Goal: Task Accomplishment & Management: Manage account settings

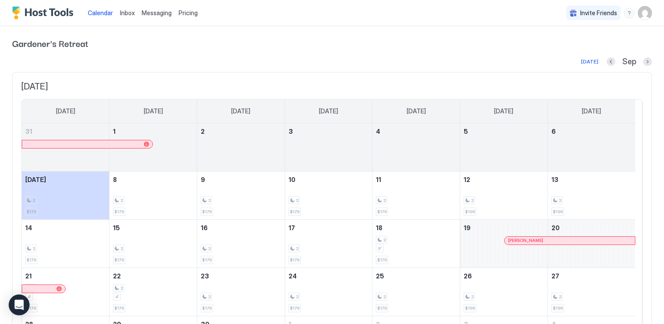
click at [142, 13] on span "Messaging" at bounding box center [157, 12] width 30 height 7
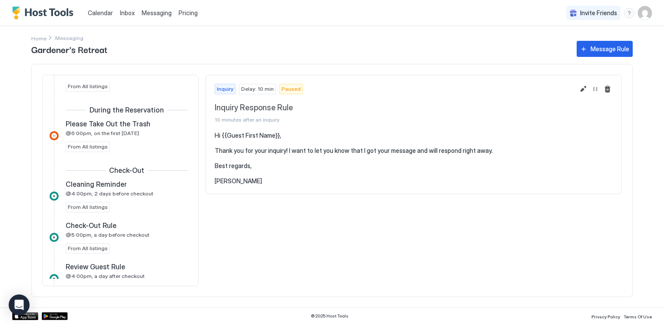
scroll to position [361, 0]
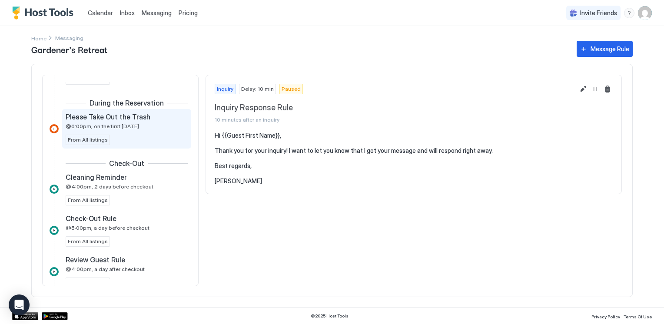
click at [133, 119] on span "Please Take Out the Trash" at bounding box center [108, 117] width 85 height 9
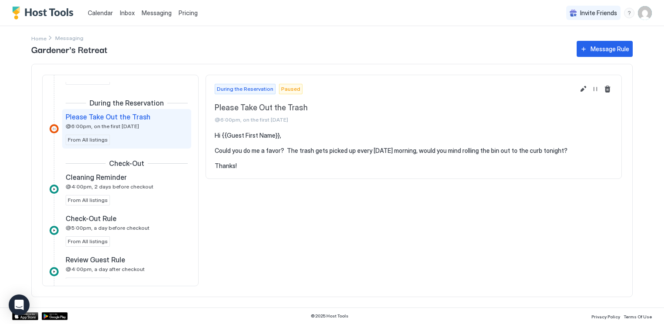
click at [254, 206] on div "During the Reservation Paused Please Take Out the Trash @6:00pm, on the first […" at bounding box center [414, 181] width 416 height 212
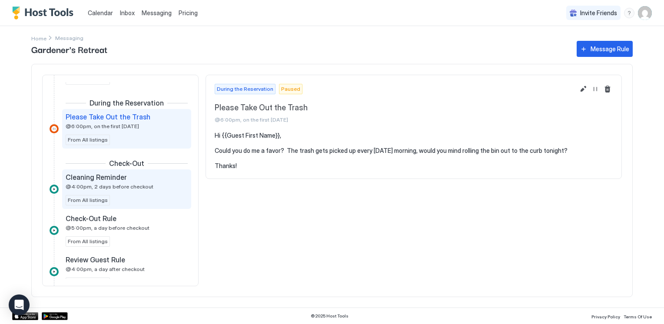
click at [152, 188] on div "Cleaning Reminder @4:00pm, 2 days before checkout" at bounding box center [121, 181] width 110 height 17
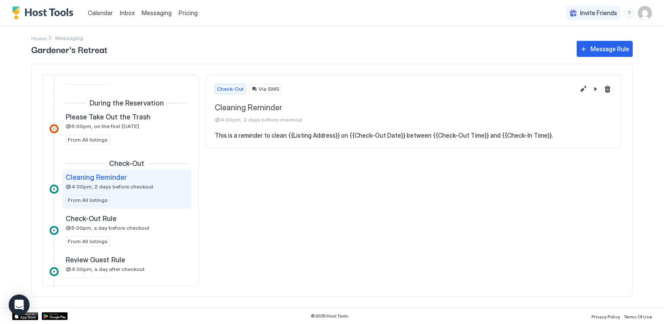
click at [259, 86] on span "Via SMS" at bounding box center [269, 89] width 21 height 8
click at [259, 87] on span "Via SMS" at bounding box center [269, 89] width 21 height 8
click at [228, 87] on span "Check-Out" at bounding box center [230, 89] width 27 height 8
click at [269, 91] on span "Via SMS" at bounding box center [269, 89] width 21 height 8
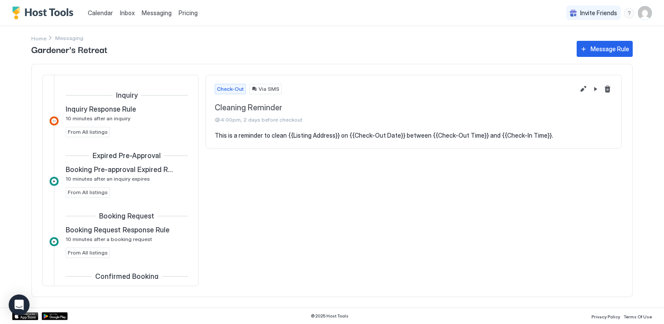
click at [225, 91] on span "Check-Out" at bounding box center [230, 89] width 27 height 8
click at [253, 88] on div "Via SMS" at bounding box center [265, 89] width 32 height 10
click at [257, 85] on div "Via SMS" at bounding box center [265, 89] width 32 height 10
click at [581, 86] on button "Edit message rule" at bounding box center [583, 89] width 10 height 10
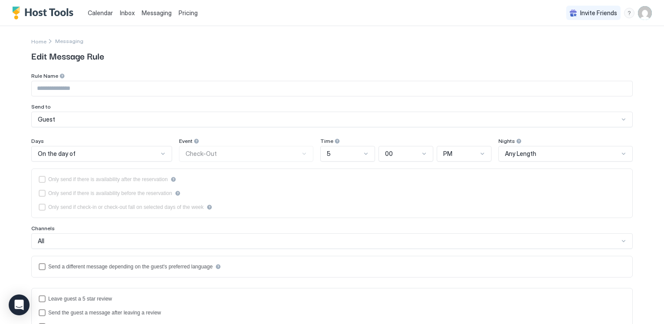
type input "**********"
type textarea "**********"
